Goal: Transaction & Acquisition: Purchase product/service

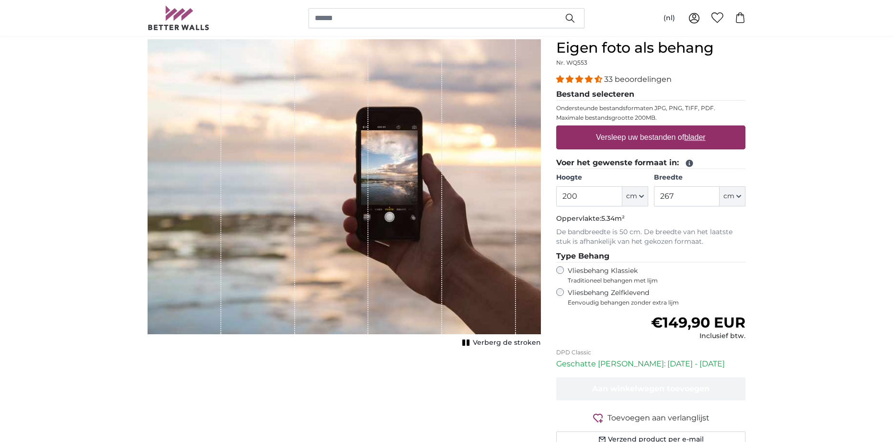
scroll to position [96, 0]
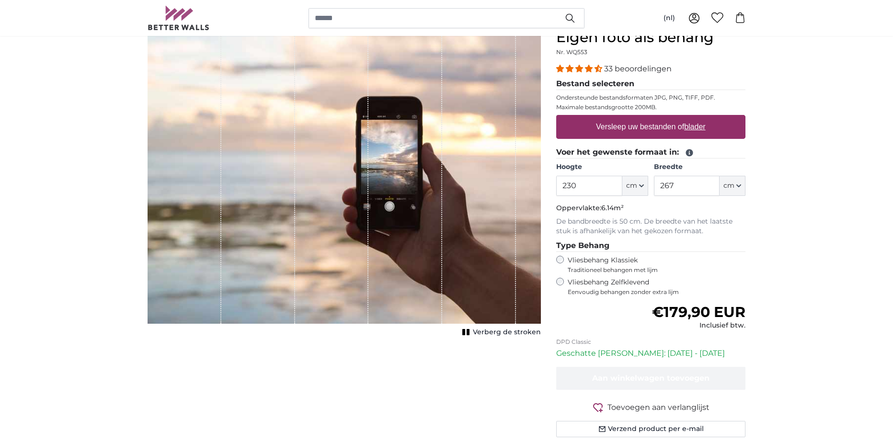
type input "230"
click at [695, 184] on input "267" at bounding box center [687, 186] width 66 height 20
type input "2"
type input "429"
click at [671, 126] on label "Versleep uw bestanden of blader" at bounding box center [650, 126] width 117 height 19
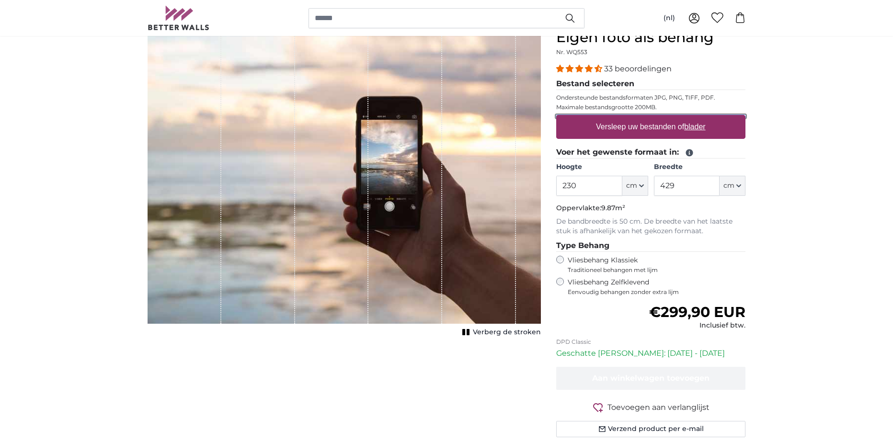
click at [671, 118] on input "Versleep uw bestanden of blader" at bounding box center [650, 116] width 189 height 3
type input "**********"
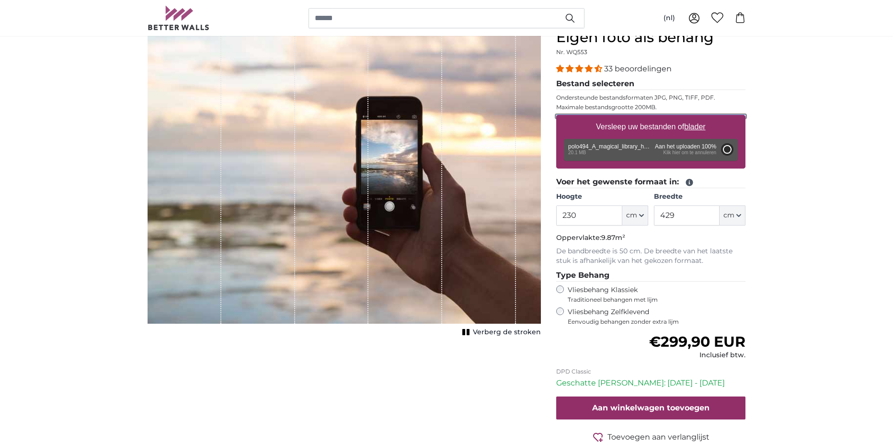
type input "200"
type input "358"
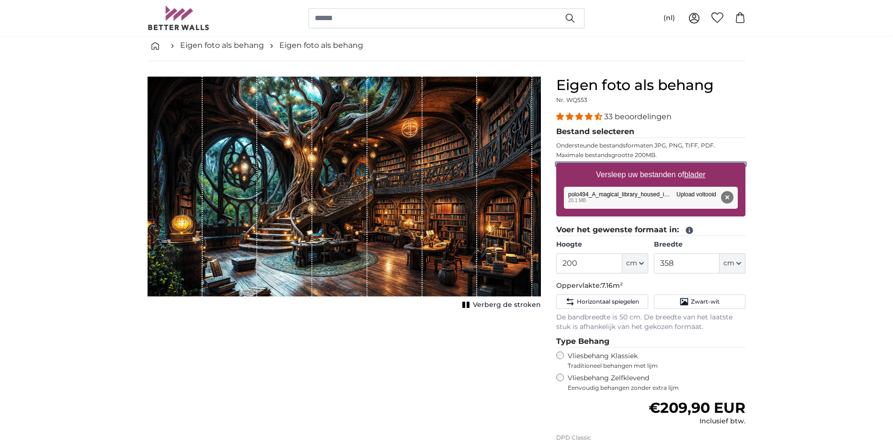
scroll to position [96, 0]
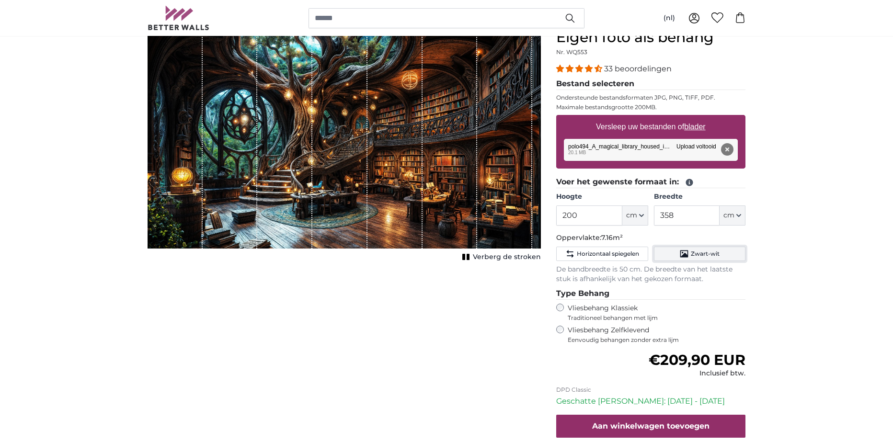
click at [724, 251] on button "Zwart-wit" at bounding box center [699, 254] width 91 height 14
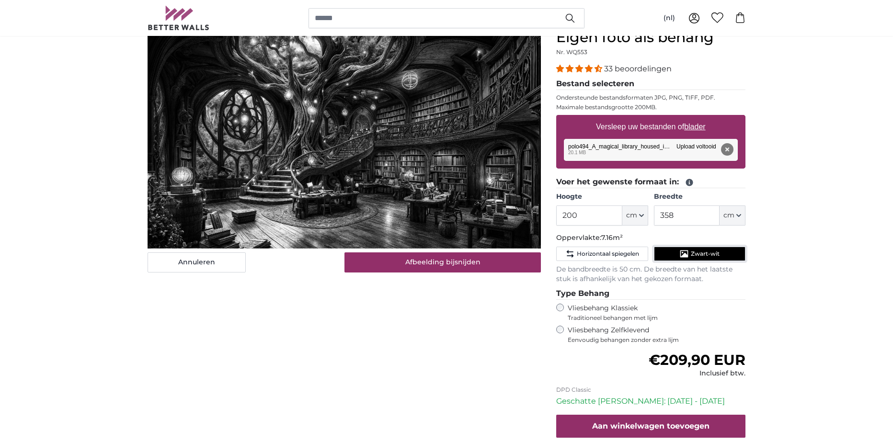
click at [725, 252] on button "Zwart-wit" at bounding box center [699, 254] width 91 height 14
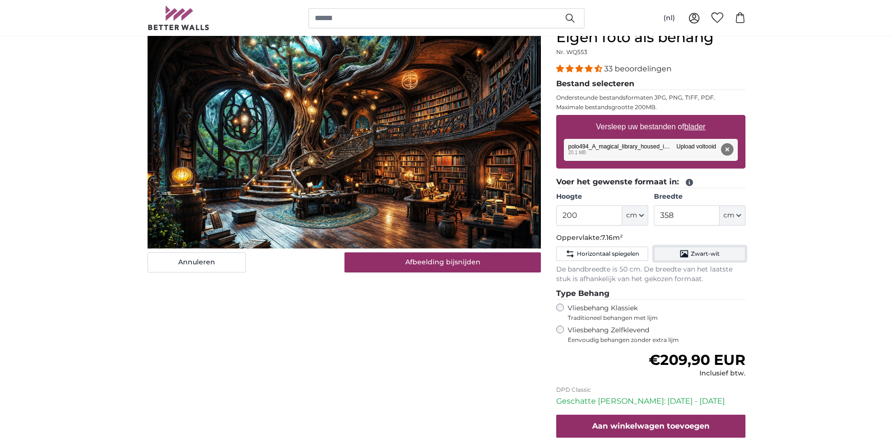
click at [725, 252] on button "Zwart-wit" at bounding box center [699, 254] width 91 height 14
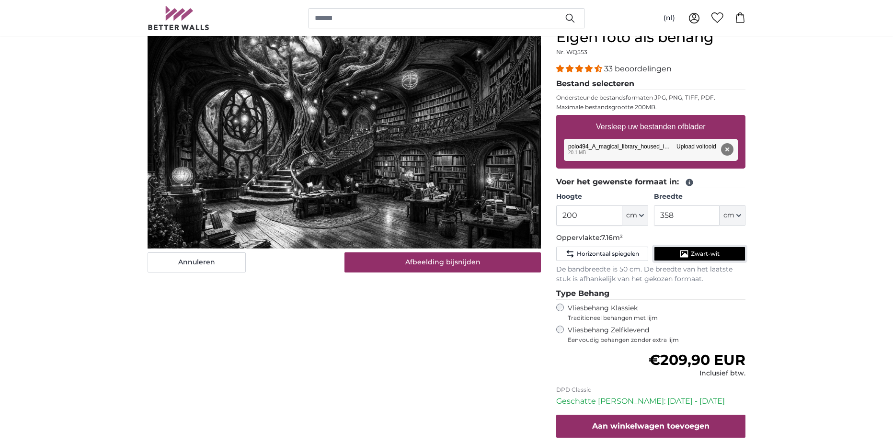
click at [725, 252] on button "Zwart-wit" at bounding box center [699, 254] width 91 height 14
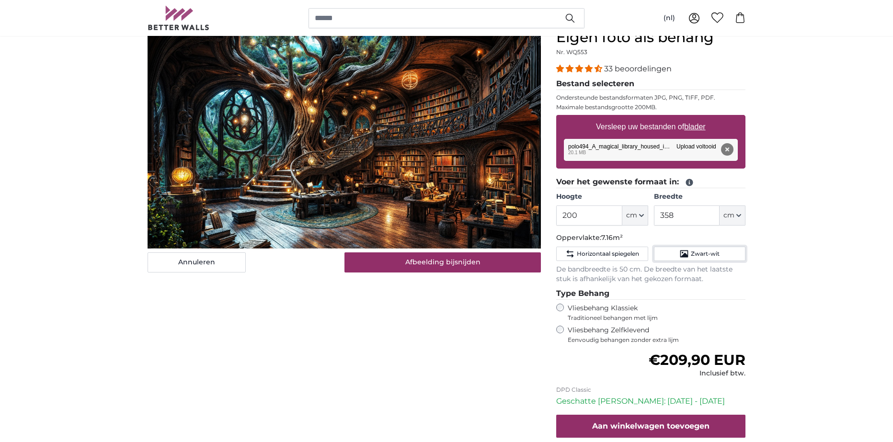
scroll to position [48, 0]
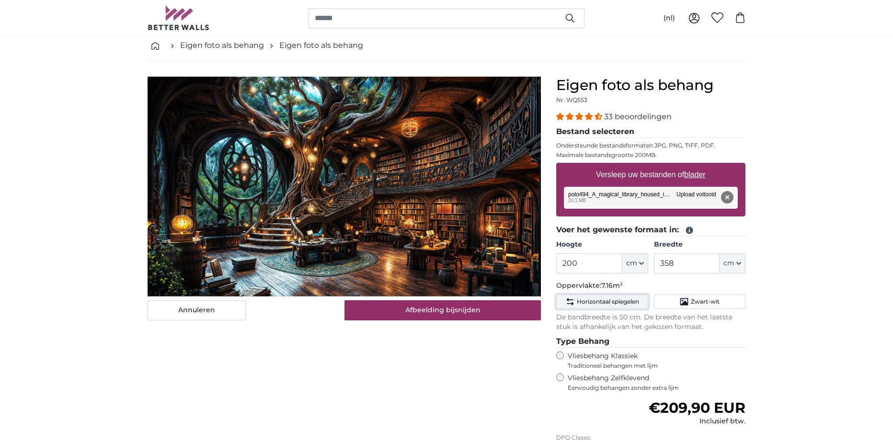
click at [606, 303] on span "Horizontaal spiegelen" at bounding box center [608, 302] width 62 height 8
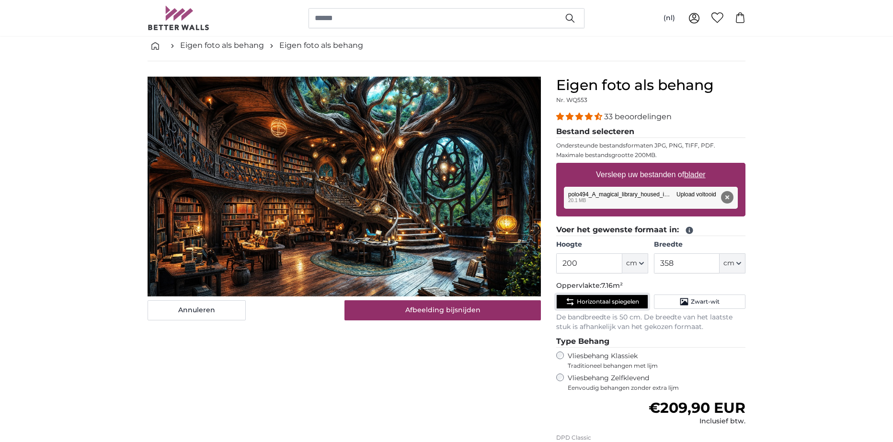
click at [606, 303] on span "Horizontaal spiegelen" at bounding box center [608, 302] width 62 height 8
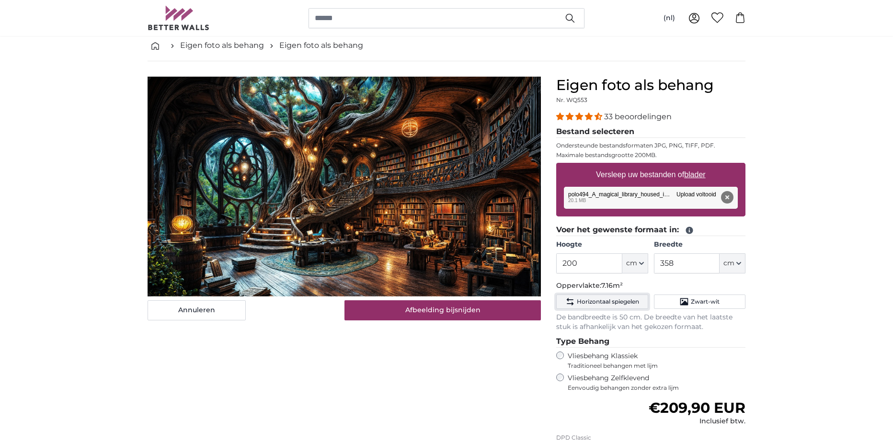
click at [606, 303] on span "Horizontaal spiegelen" at bounding box center [608, 302] width 62 height 8
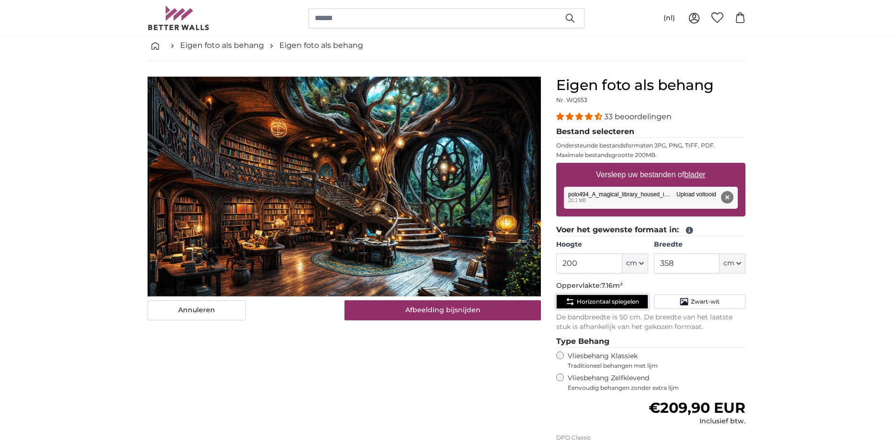
click at [605, 303] on span "Horizontaal spiegelen" at bounding box center [608, 302] width 62 height 8
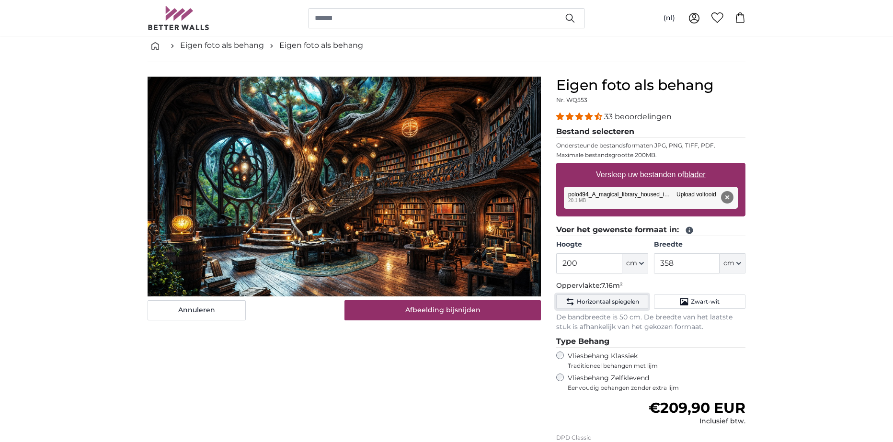
click at [605, 303] on span "Horizontaal spiegelen" at bounding box center [608, 302] width 62 height 8
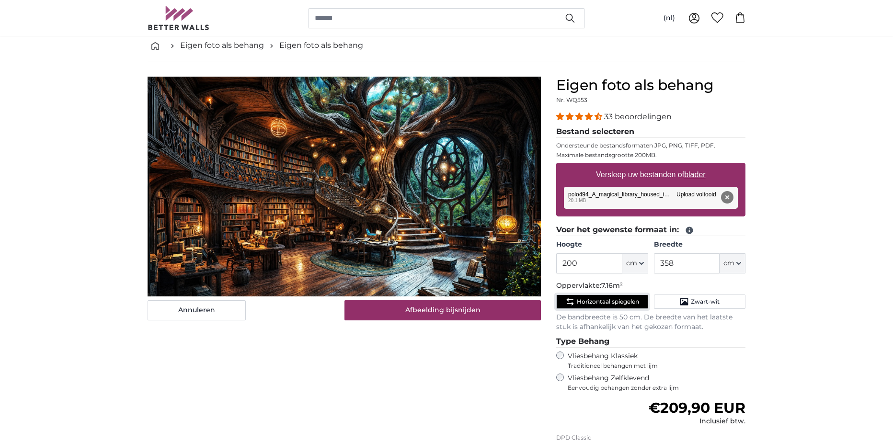
click at [605, 303] on span "Horizontaal spiegelen" at bounding box center [608, 302] width 62 height 8
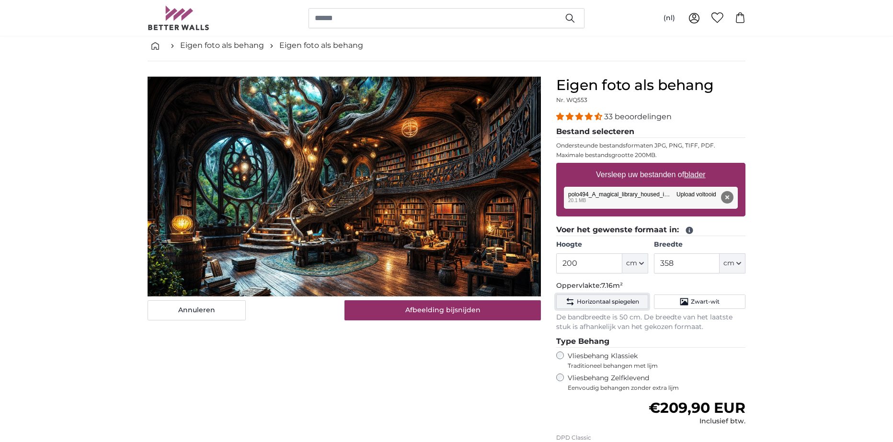
click at [605, 303] on span "Horizontaal spiegelen" at bounding box center [608, 302] width 62 height 8
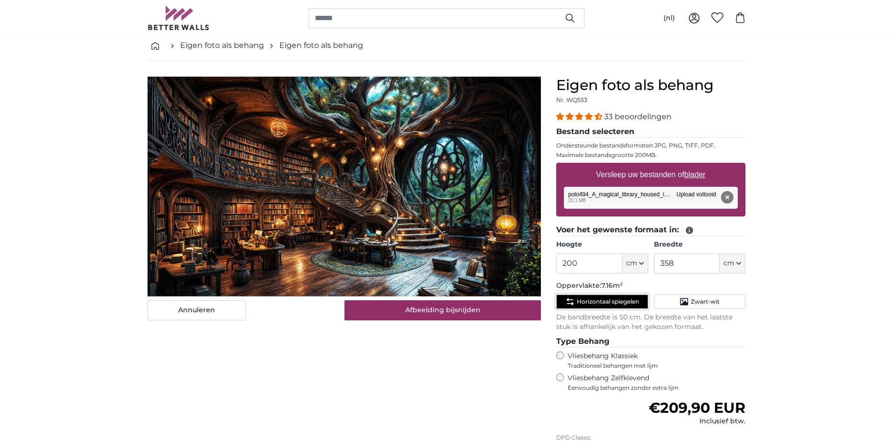
click at [605, 303] on span "Horizontaal spiegelen" at bounding box center [608, 302] width 62 height 8
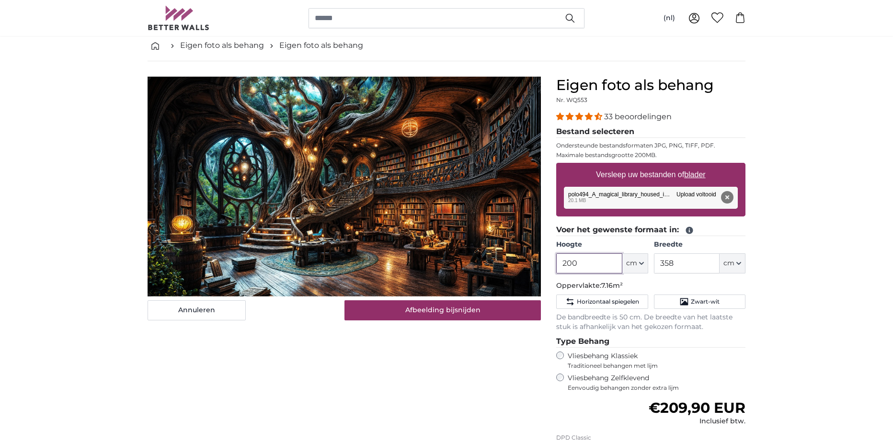
click at [570, 264] on input "200" at bounding box center [589, 263] width 66 height 20
type input "230"
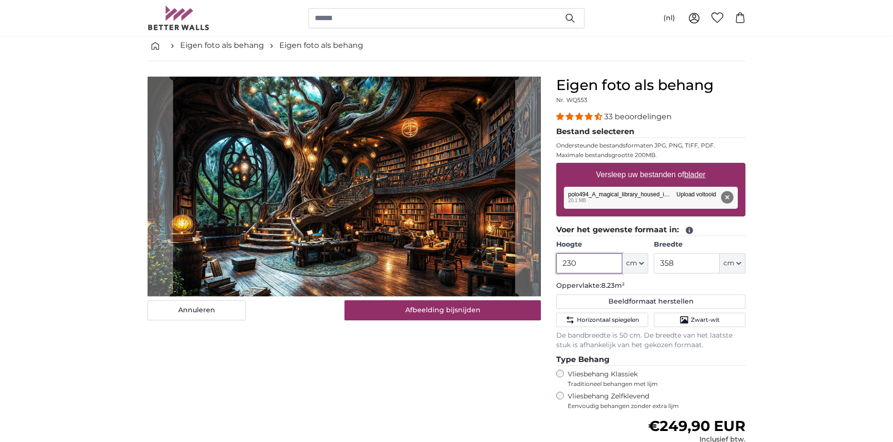
type input "230"
click at [684, 261] on input "358" at bounding box center [687, 263] width 66 height 20
type input "3"
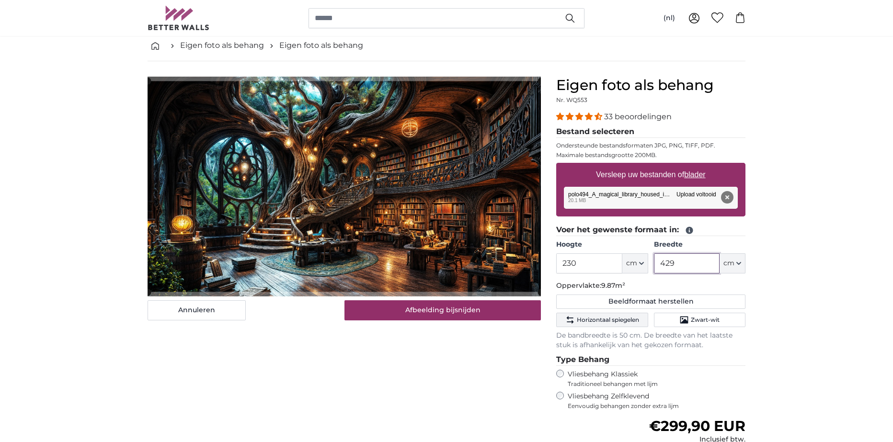
type input "429"
click at [620, 318] on span "Horizontaal spiegelen" at bounding box center [608, 320] width 62 height 8
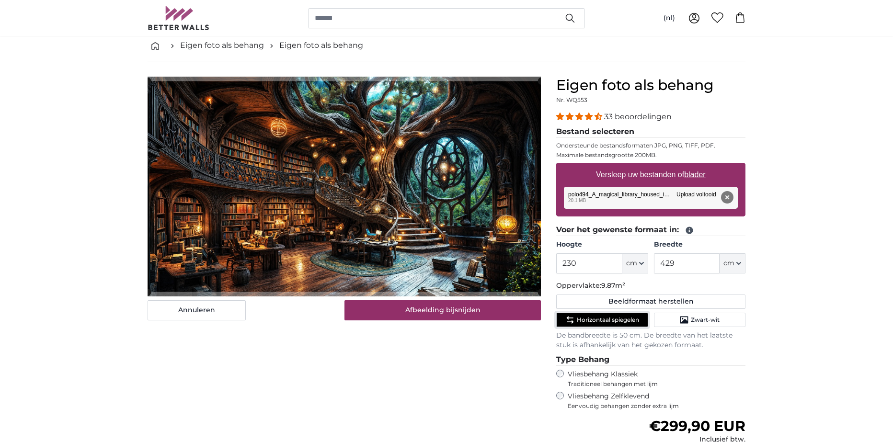
click at [620, 318] on span "Horizontaal spiegelen" at bounding box center [608, 320] width 62 height 8
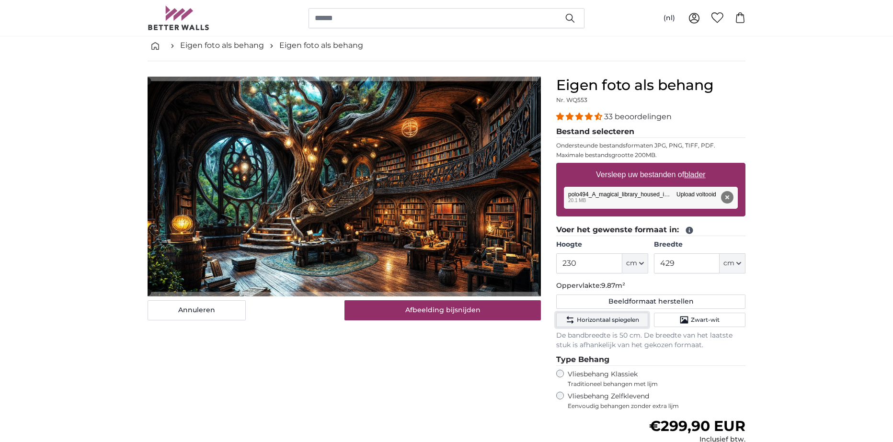
click at [619, 319] on span "Horizontaal spiegelen" at bounding box center [608, 320] width 62 height 8
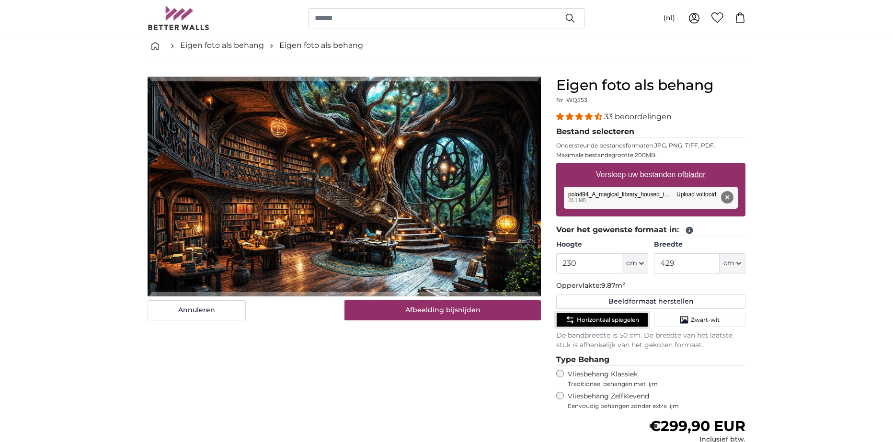
click at [613, 324] on span "Horizontaal spiegelen" at bounding box center [608, 320] width 62 height 8
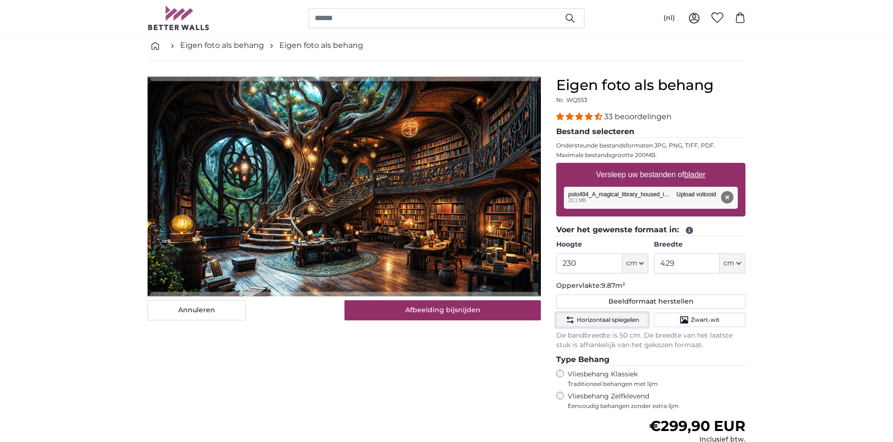
click at [613, 324] on span "Horizontaal spiegelen" at bounding box center [608, 320] width 62 height 8
